Goal: Task Accomplishment & Management: Complete application form

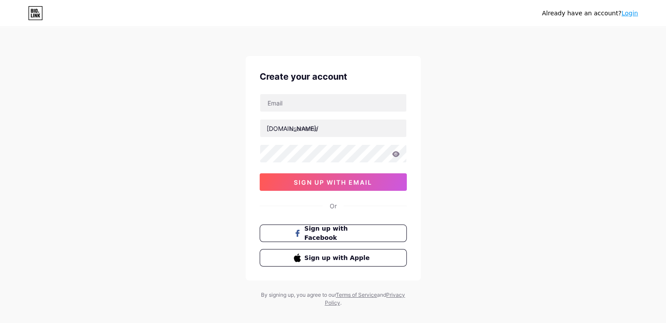
click at [370, 114] on div "[DOMAIN_NAME]/ 03AFcWeA6PKlQhPnXaUxX0wPbOIPrv28MN4qpUwU_dGMT05IxN1KWGY_0NKVAOJk…" at bounding box center [333, 142] width 147 height 97
click at [368, 103] on input "text" at bounding box center [333, 103] width 146 height 18
type input "[EMAIL_ADDRESS][DOMAIN_NAME]"
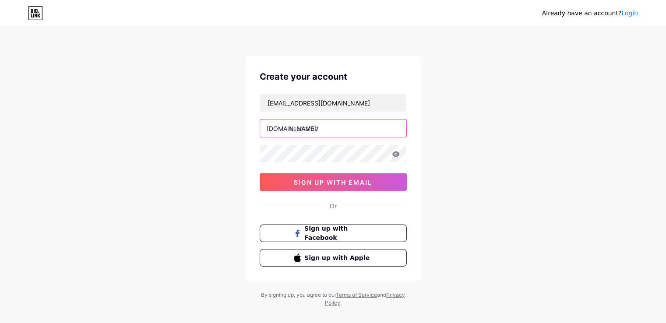
click at [338, 130] on input "text" at bounding box center [333, 129] width 146 height 18
click at [329, 130] on input "text" at bounding box center [333, 129] width 146 height 18
paste input "tropicspice"
type input "tropicspice"
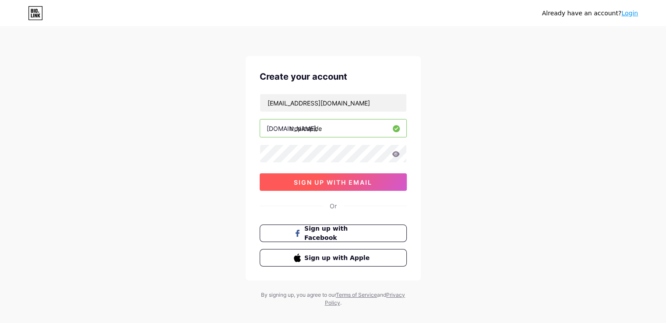
click at [315, 176] on button "sign up with email" at bounding box center [333, 182] width 147 height 18
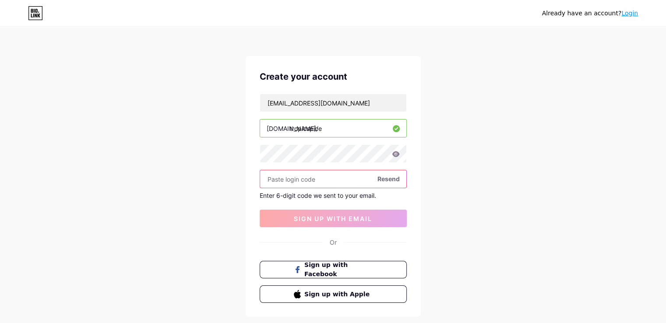
paste input "438566"
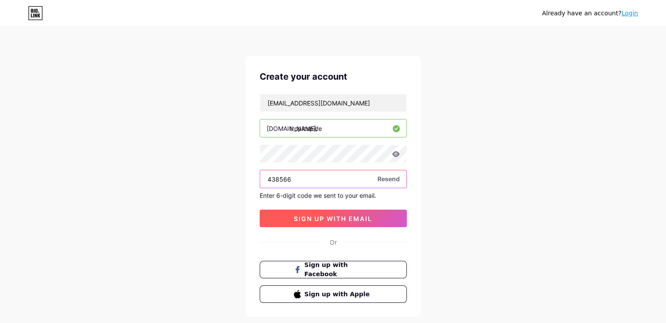
type input "438566"
click at [322, 217] on span "sign up with email" at bounding box center [333, 218] width 78 height 7
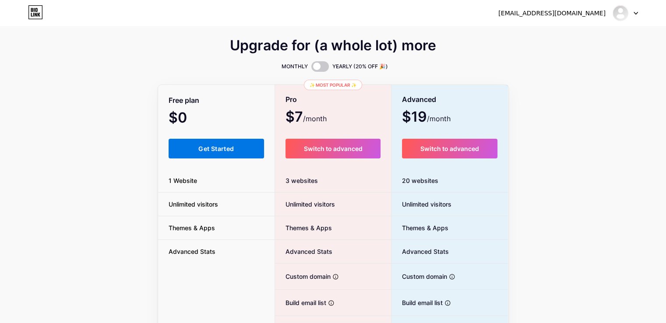
click at [215, 143] on button "Get Started" at bounding box center [217, 149] width 96 height 20
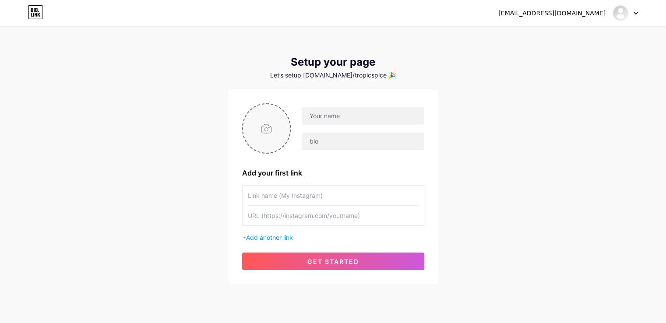
click at [271, 127] on input "file" at bounding box center [266, 128] width 47 height 49
type input "C:\fakepath\Untitled design.png"
click at [389, 117] on input "text" at bounding box center [363, 116] width 122 height 18
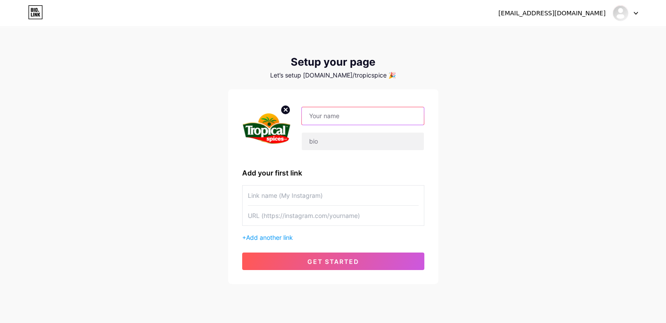
click at [346, 114] on input "text" at bounding box center [363, 116] width 122 height 18
paste input "Tropical Spices"
type input "Tropical Spices"
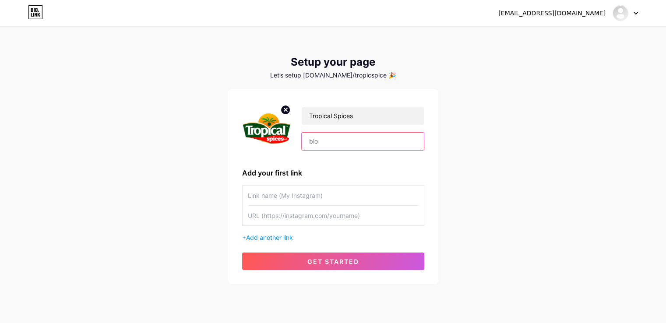
click at [341, 140] on input "text" at bounding box center [363, 142] width 122 height 18
click at [357, 148] on input "text" at bounding box center [363, 142] width 122 height 18
paste input "Tropical Spices brings authentic Jamaican flavor to your table. Made in [GEOGRA…"
type input "Tropical Spices brings authentic Jamaican flavor to your table. Made in [GEOGRA…"
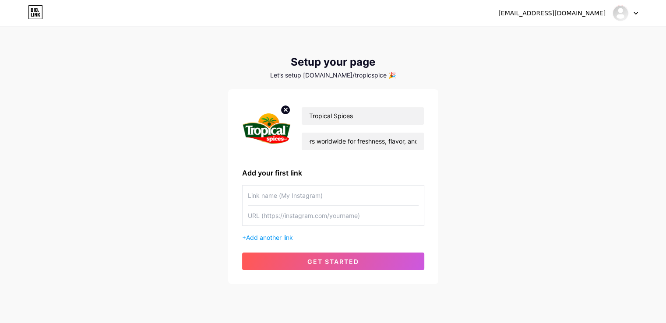
click at [383, 168] on div "Add your first link" at bounding box center [333, 173] width 182 height 11
click at [327, 192] on input "text" at bounding box center [333, 196] width 171 height 20
paste input "season to the bone jamaican seasoning recipe"
type input "season to the bone jamaican seasoning recipe"
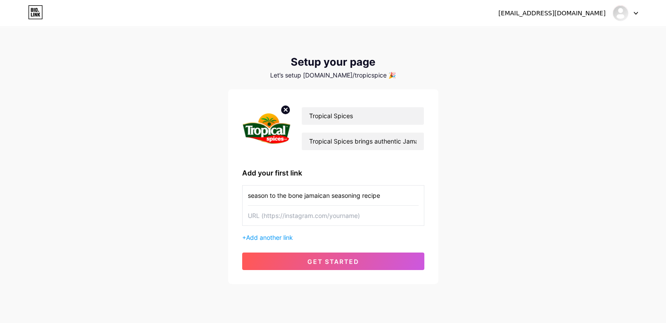
click at [317, 213] on input "text" at bounding box center [333, 216] width 171 height 20
paste input "[URL][DOMAIN_NAME]"
type input "[URL][DOMAIN_NAME]"
click at [280, 234] on span "Add another link" at bounding box center [269, 237] width 47 height 7
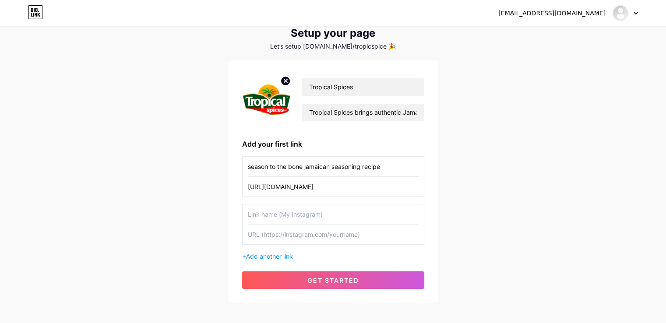
scroll to position [44, 0]
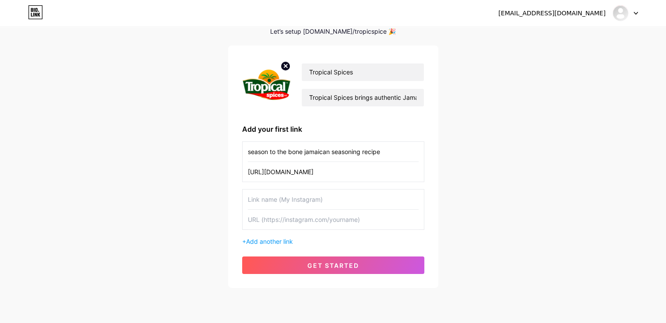
click at [292, 194] on input "text" at bounding box center [333, 200] width 171 height 20
paste input "Tropical Jamaican Season"
type input "Tropical Jamaican Season"
click at [291, 224] on input "text" at bounding box center [333, 220] width 171 height 20
paste input "[URL][DOMAIN_NAME]"
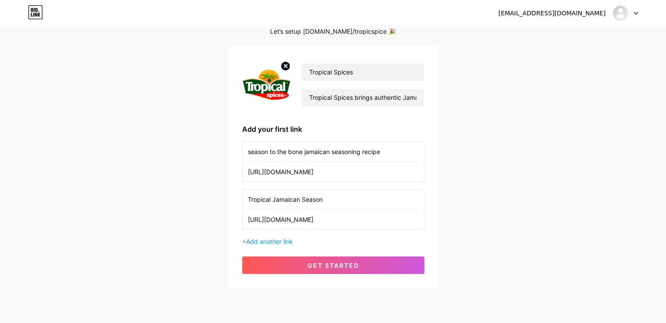
scroll to position [0, 119]
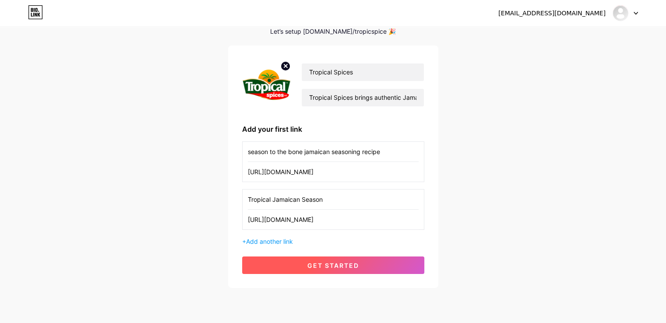
type input "[URL][DOMAIN_NAME]"
click at [345, 257] on button "get started" at bounding box center [333, 266] width 182 height 18
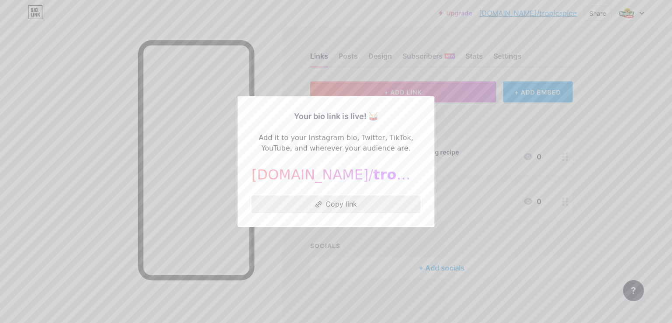
click at [346, 202] on button "Copy link" at bounding box center [336, 205] width 169 height 18
